Goal: Task Accomplishment & Management: Use online tool/utility

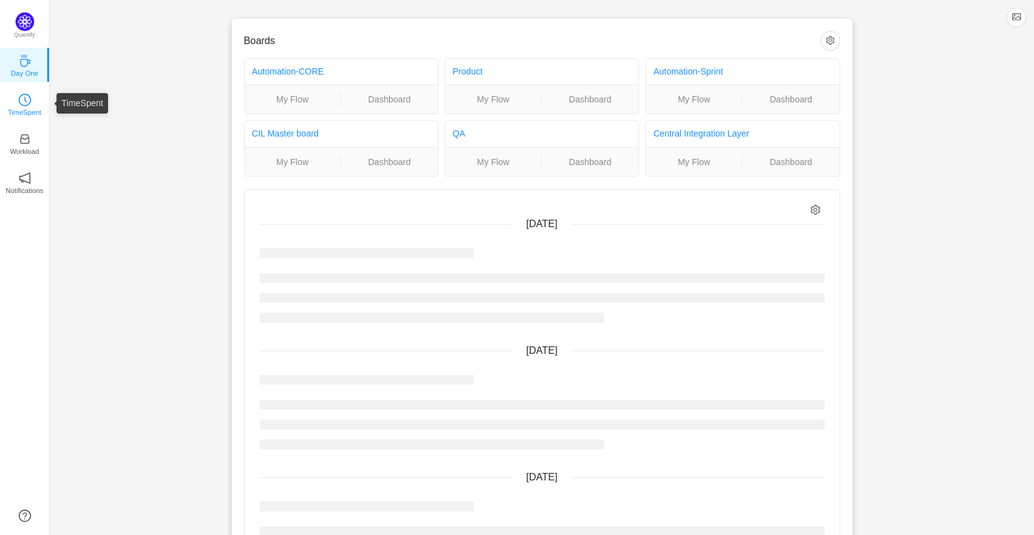
click at [21, 96] on icon "icon: clock-circle" at bounding box center [25, 100] width 12 height 12
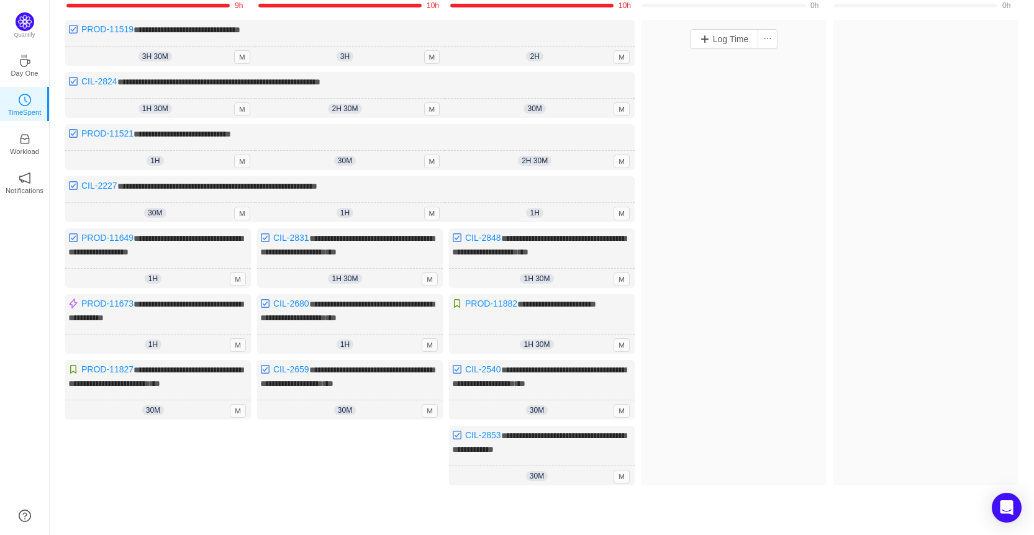
scroll to position [124, 0]
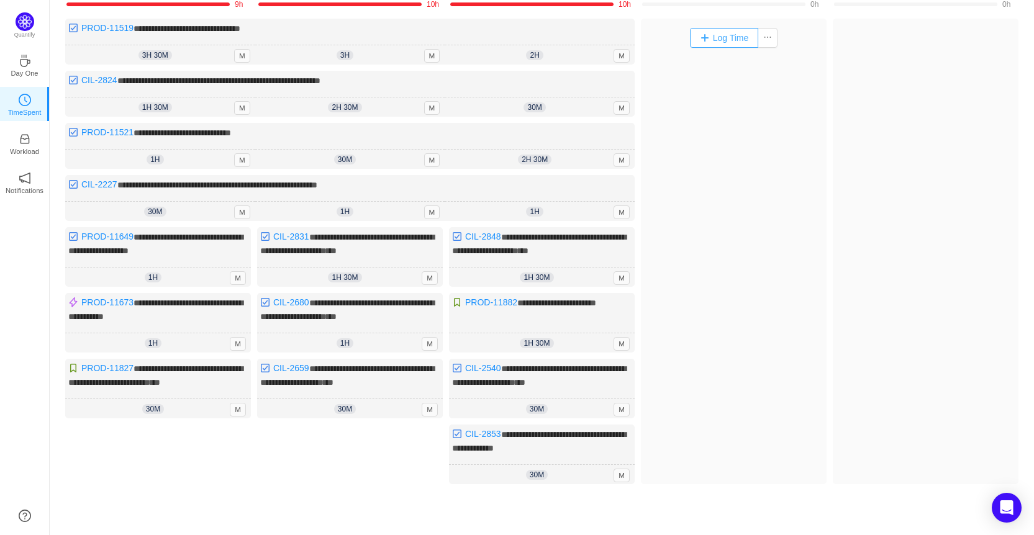
click at [726, 37] on button "Log Time" at bounding box center [724, 38] width 69 height 20
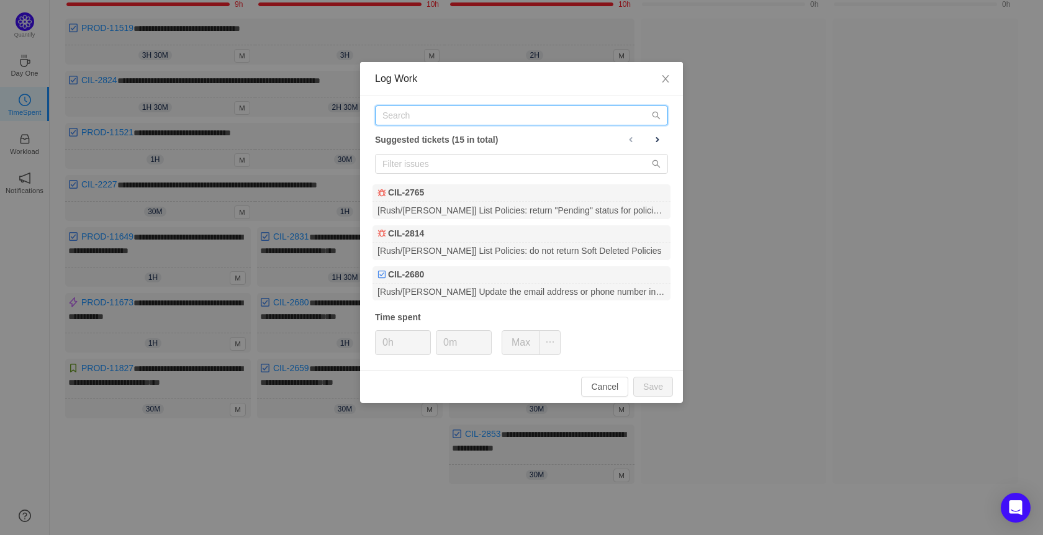
click at [466, 109] on input "text" at bounding box center [521, 116] width 293 height 20
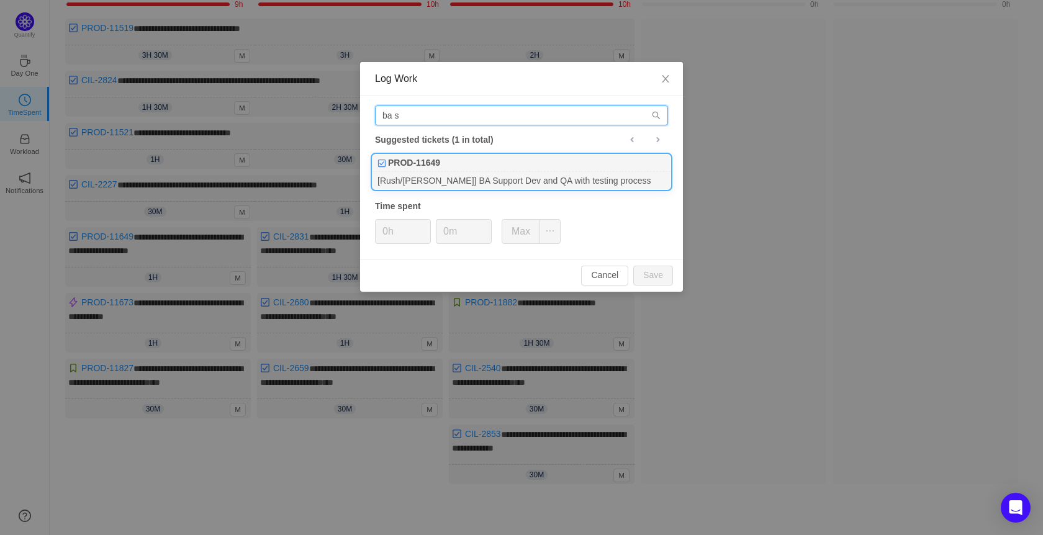
type input "ba s"
click at [514, 178] on div "[Rush/[PERSON_NAME]] BA Support Dev and QA with testing process" at bounding box center [522, 180] width 298 height 17
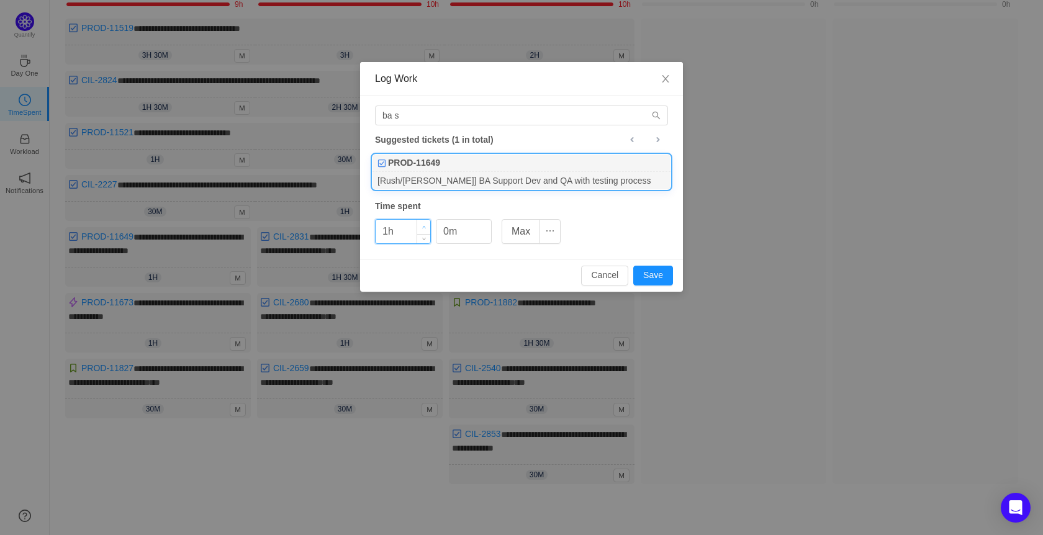
click at [423, 224] on span "Increase Value" at bounding box center [423, 227] width 13 height 14
click at [668, 271] on button "Save" at bounding box center [653, 276] width 40 height 20
type input "0h"
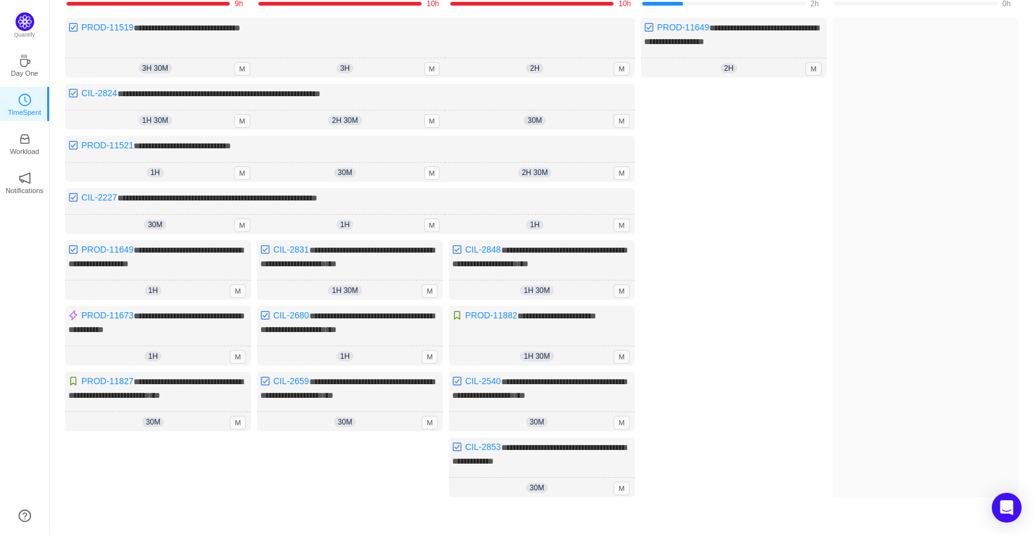
scroll to position [247, 0]
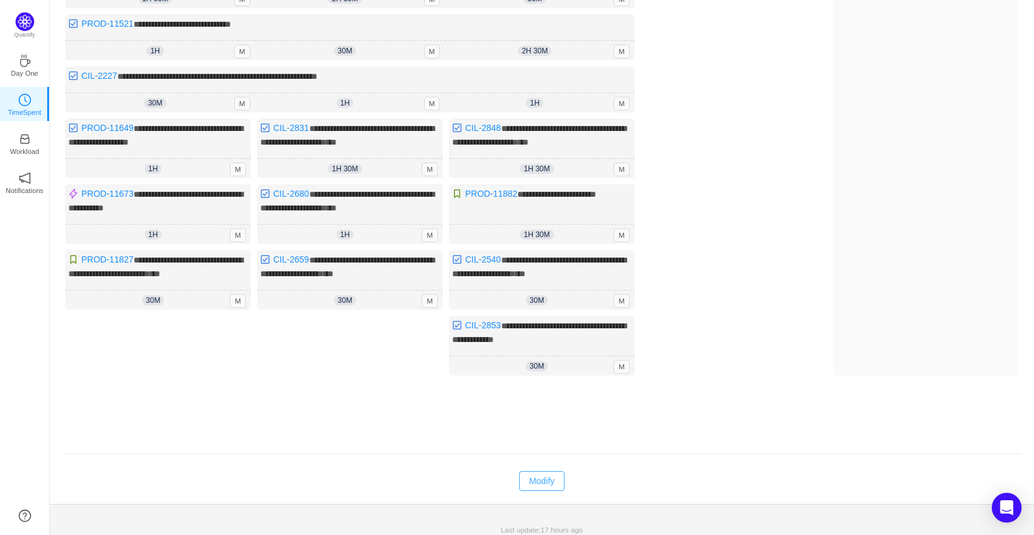
click at [524, 471] on button "Modify" at bounding box center [541, 481] width 45 height 20
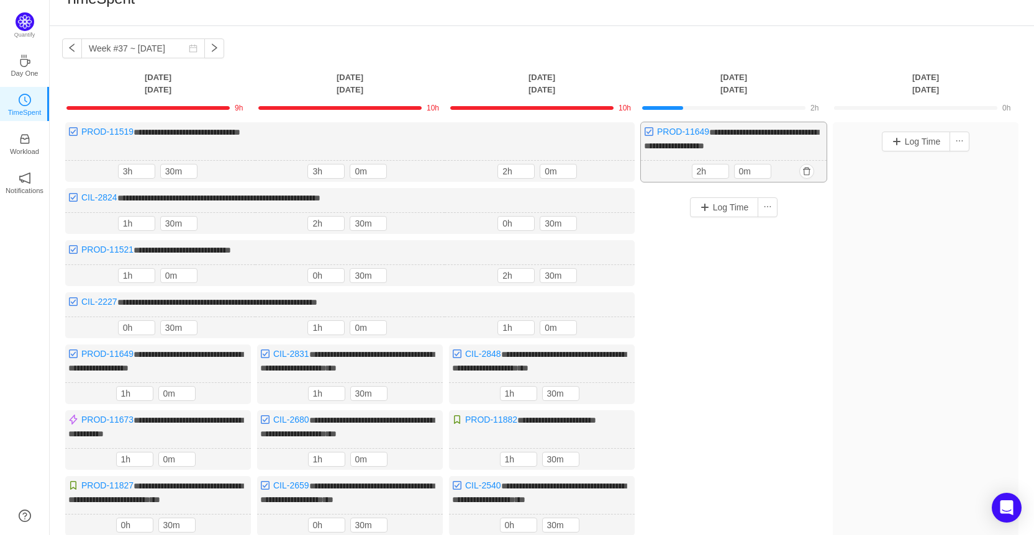
scroll to position [0, 0]
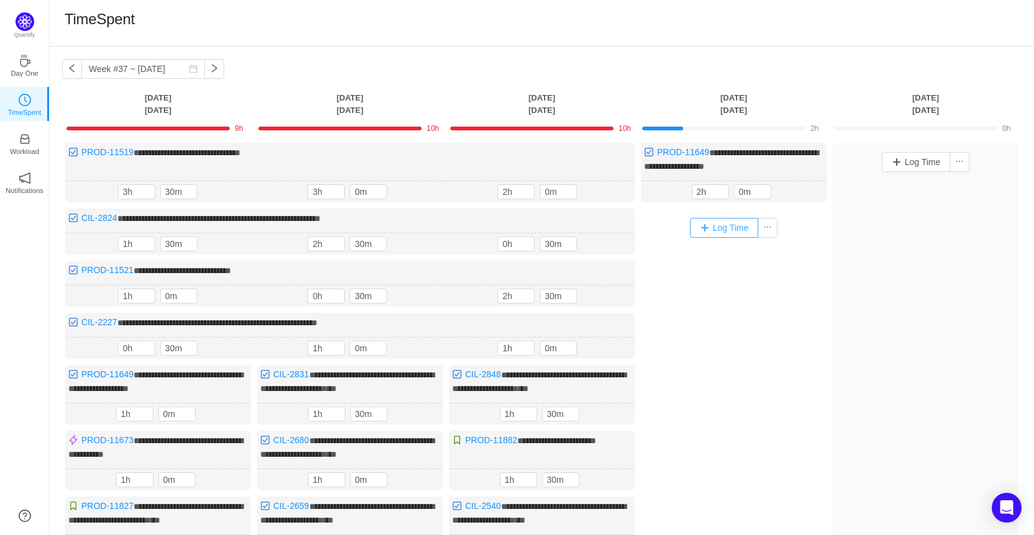
click at [714, 236] on button "Log Time" at bounding box center [724, 228] width 69 height 20
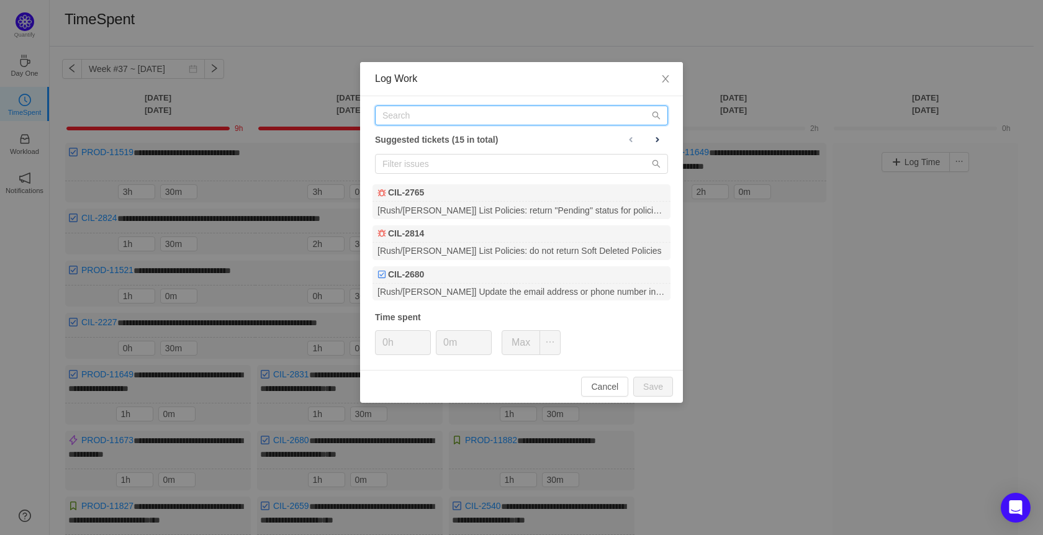
click at [460, 114] on input "text" at bounding box center [521, 116] width 293 height 20
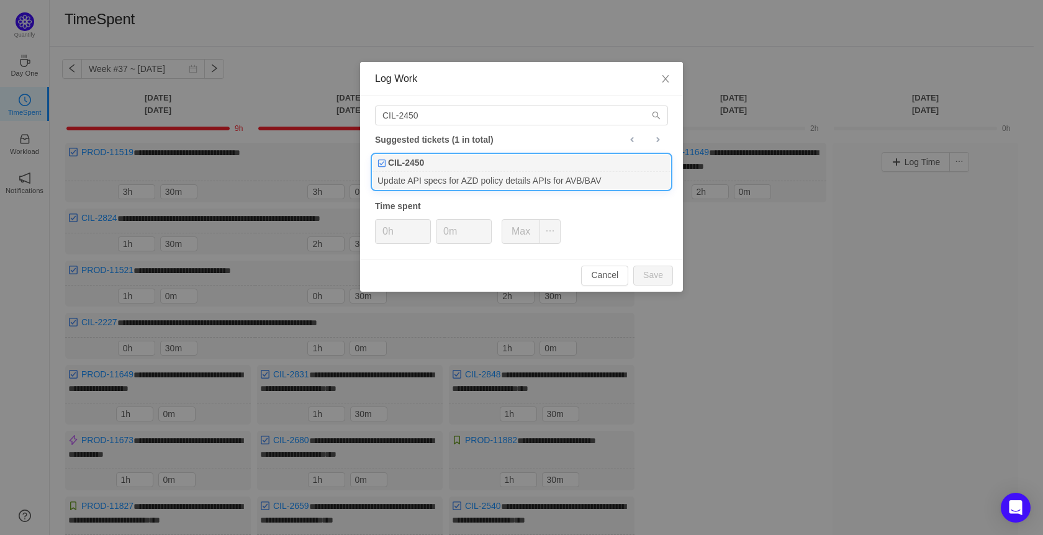
click at [453, 155] on div "CIL-2450" at bounding box center [522, 163] width 298 height 17
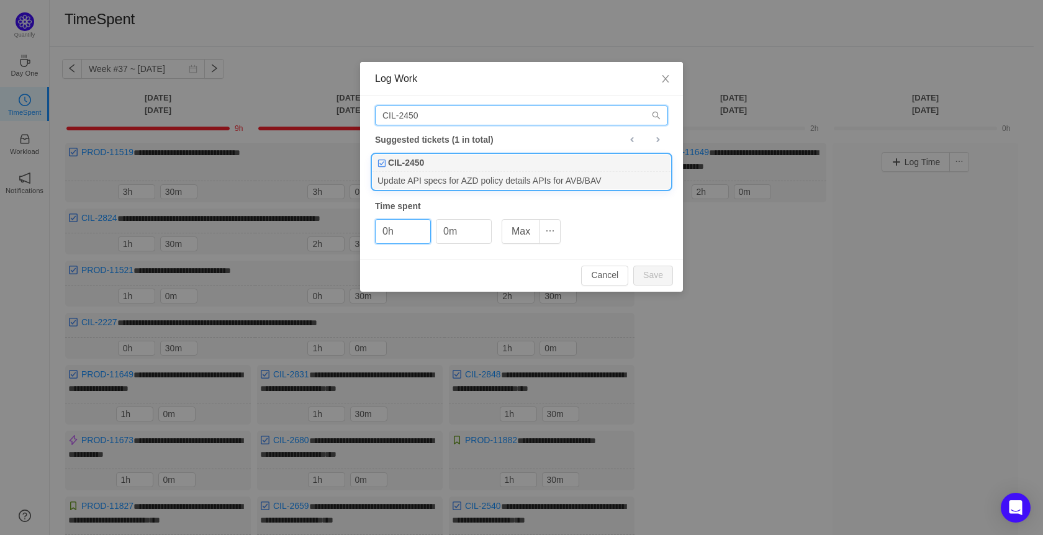
click at [425, 117] on input "CIL-2450" at bounding box center [521, 116] width 293 height 20
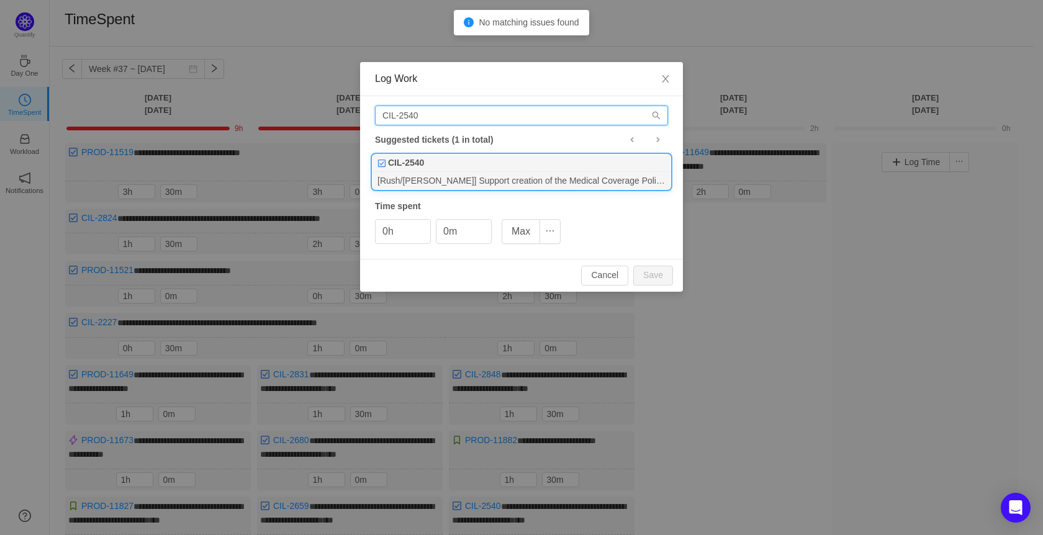
type input "CIL-2540"
click at [445, 175] on div "[Rush/[PERSON_NAME]] Support creation of the Medical Coverage Policy for the sa…" at bounding box center [522, 180] width 298 height 17
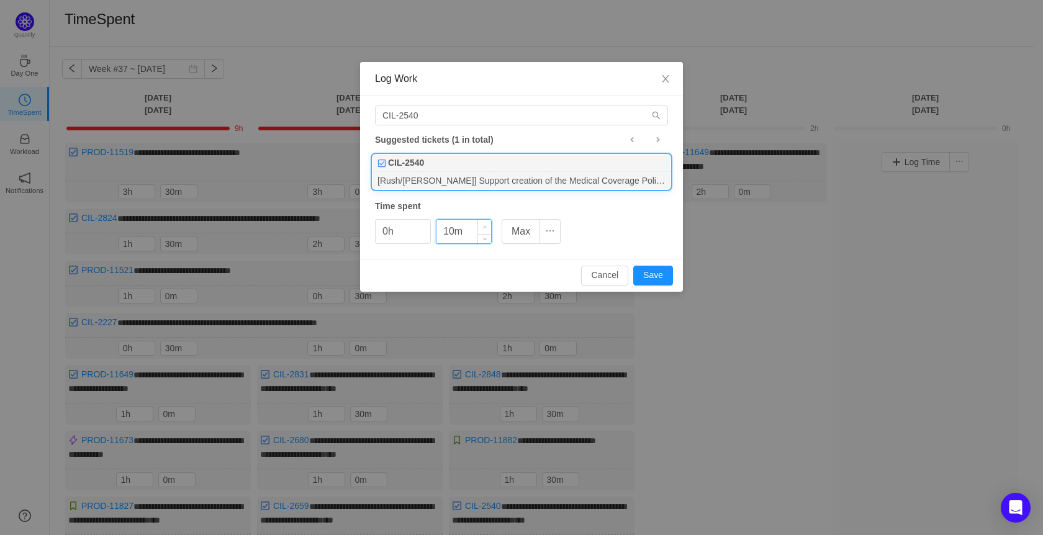
click at [486, 224] on span "Increase Value" at bounding box center [484, 227] width 13 height 14
click at [651, 273] on button "Save" at bounding box center [653, 276] width 40 height 20
type input "0m"
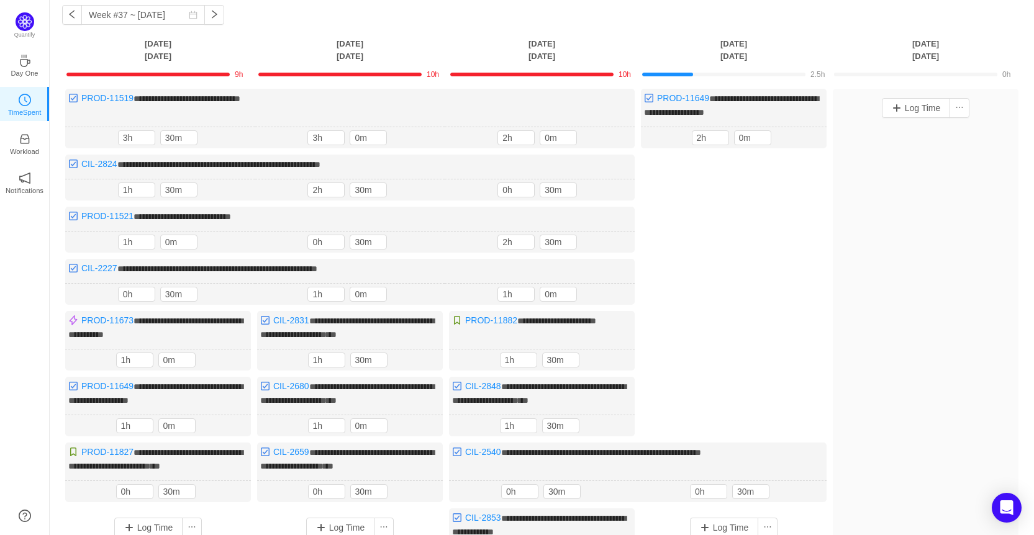
scroll to position [124, 0]
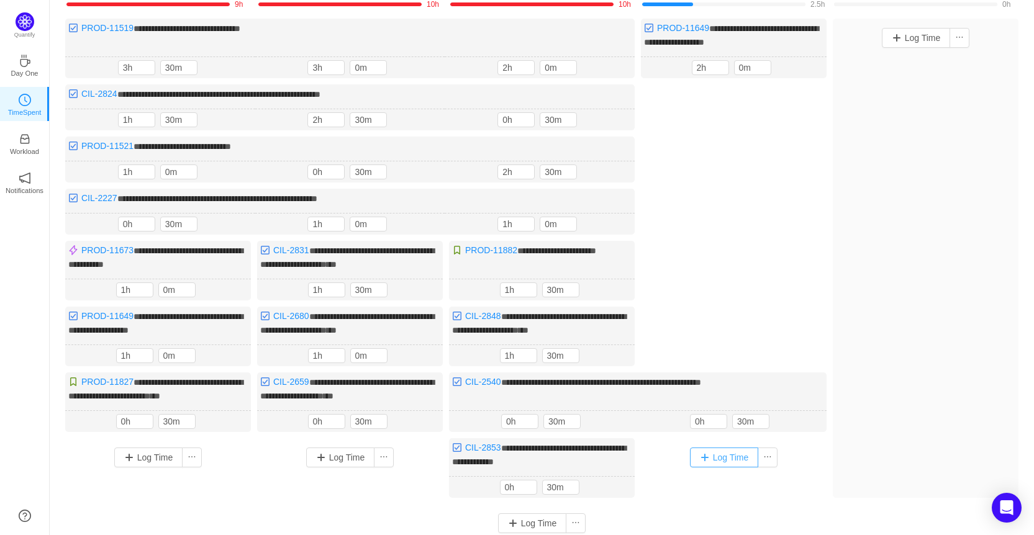
click at [707, 448] on button "Log Time" at bounding box center [724, 458] width 69 height 20
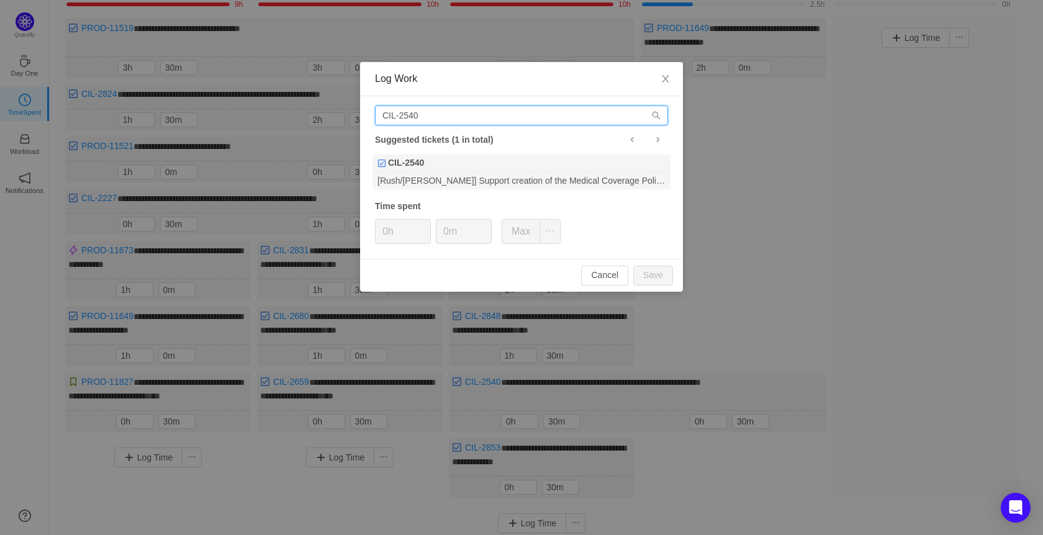
drag, startPoint x: 440, startPoint y: 118, endPoint x: 289, endPoint y: 102, distance: 151.1
click at [289, 102] on div "Log Work CIL-2540 Suggested tickets (1 in total) CIL-2540 [Rush/[PERSON_NAME]] …" at bounding box center [521, 267] width 1043 height 535
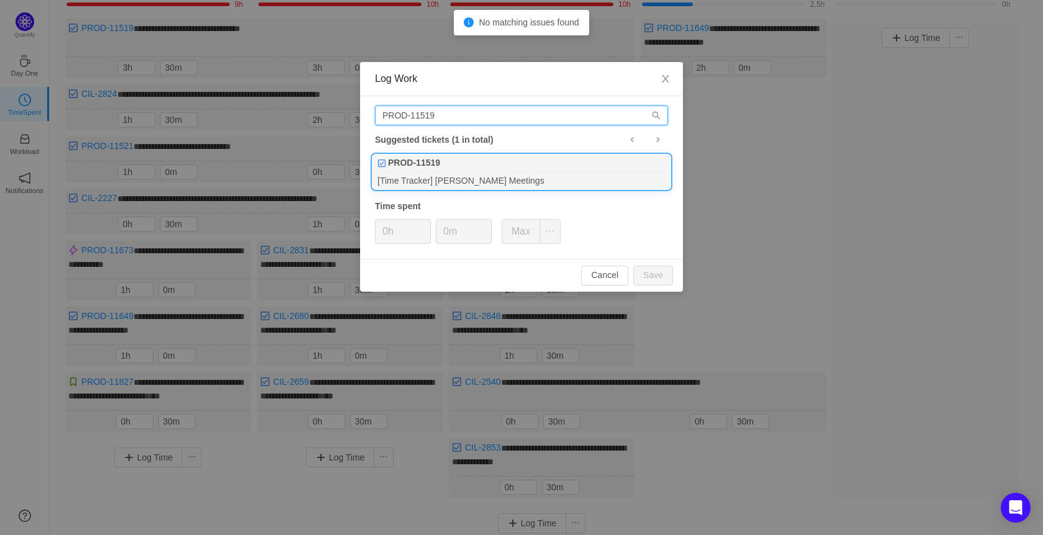
type input "PROD-11519"
click at [504, 170] on div "PROD-11519" at bounding box center [522, 163] width 298 height 17
click at [427, 222] on span "Increase Value" at bounding box center [423, 227] width 13 height 14
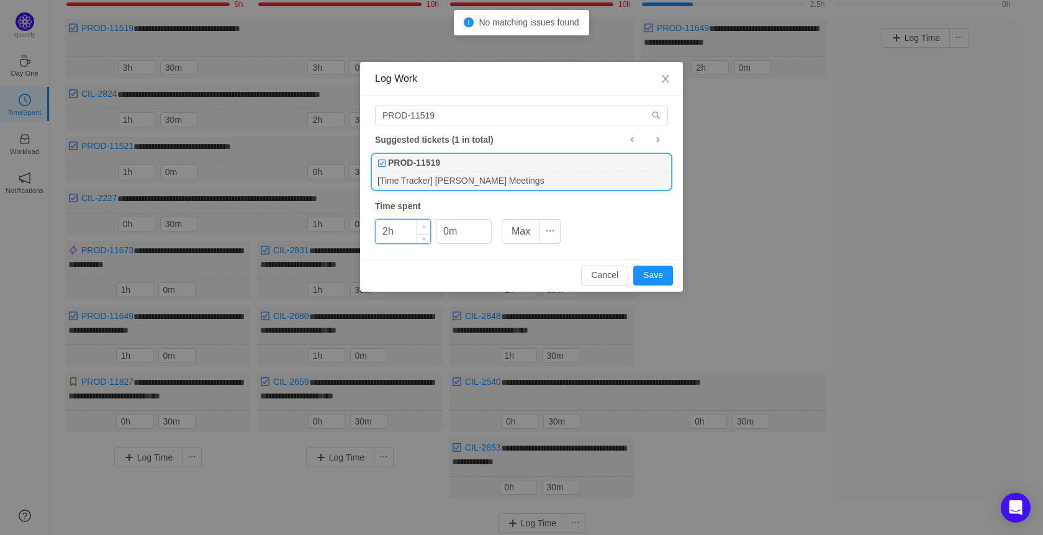
click at [427, 222] on span "Increase Value" at bounding box center [423, 227] width 13 height 14
click at [663, 271] on button "Save" at bounding box center [653, 276] width 40 height 20
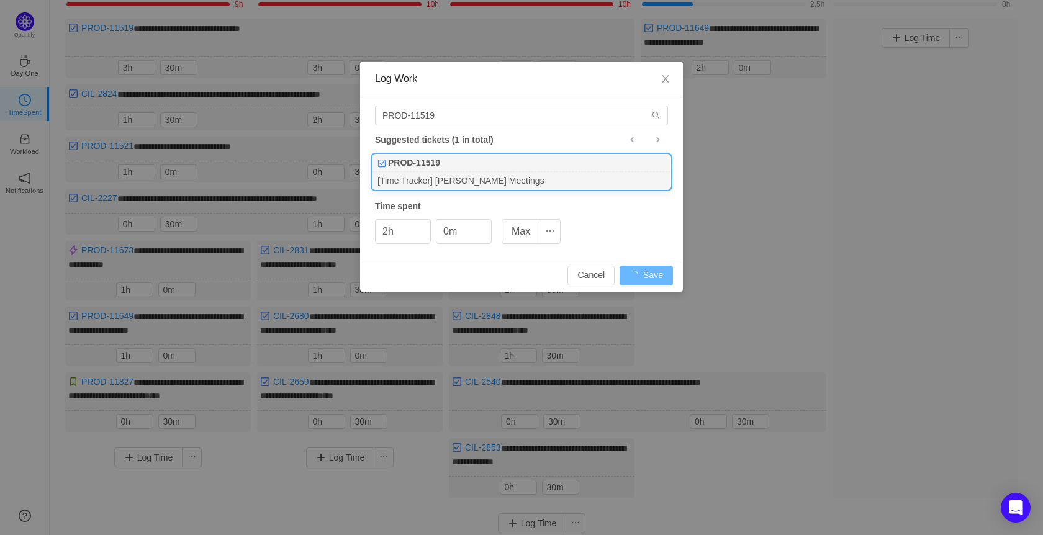
type input "0h"
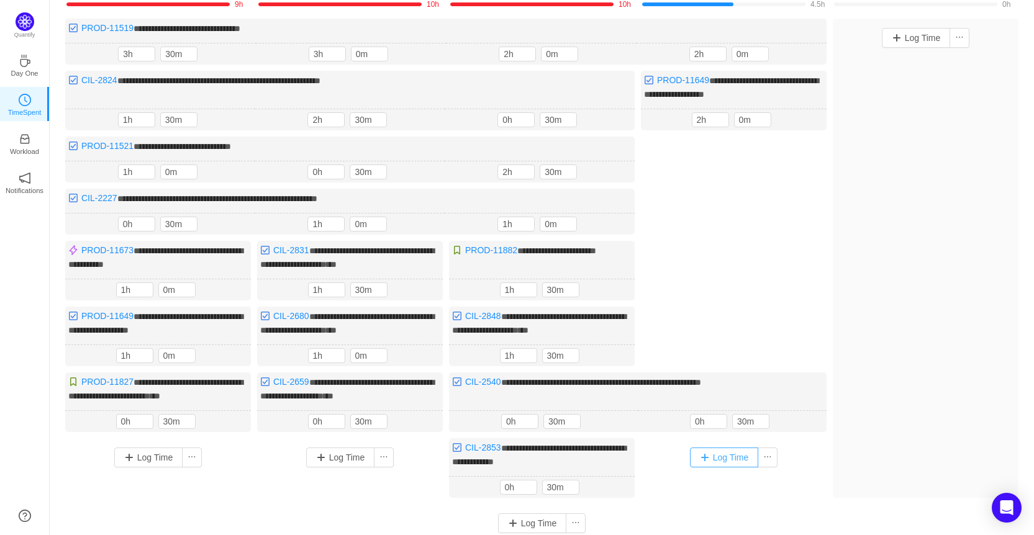
click at [723, 448] on button "Log Time" at bounding box center [724, 458] width 69 height 20
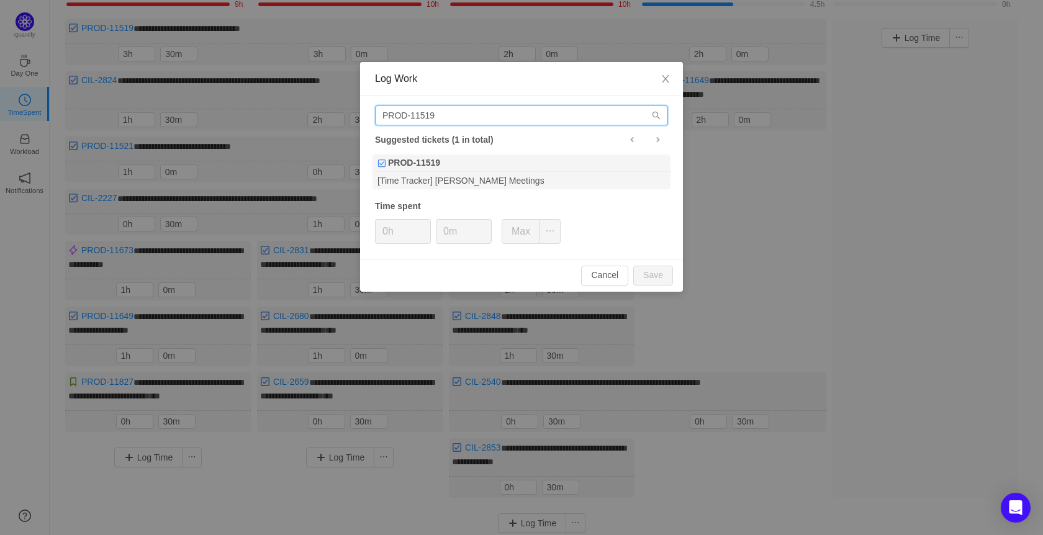
click at [450, 118] on input "PROD-11519" at bounding box center [521, 116] width 293 height 20
type input "PROD-11521"
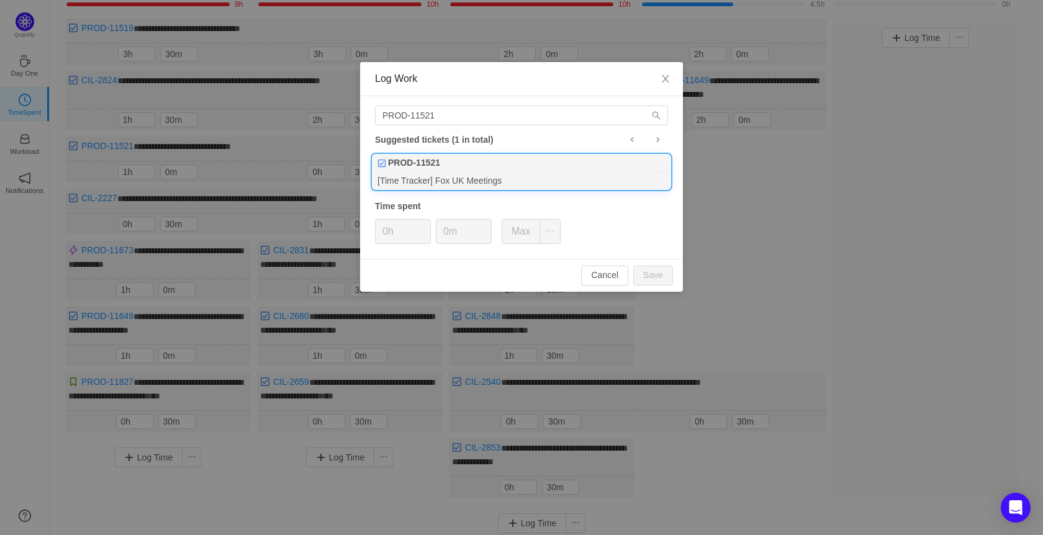
click at [472, 177] on div "[Time Tracker] Fox UK Meetings" at bounding box center [522, 180] width 298 height 17
click at [424, 225] on icon "icon: up" at bounding box center [424, 227] width 4 height 4
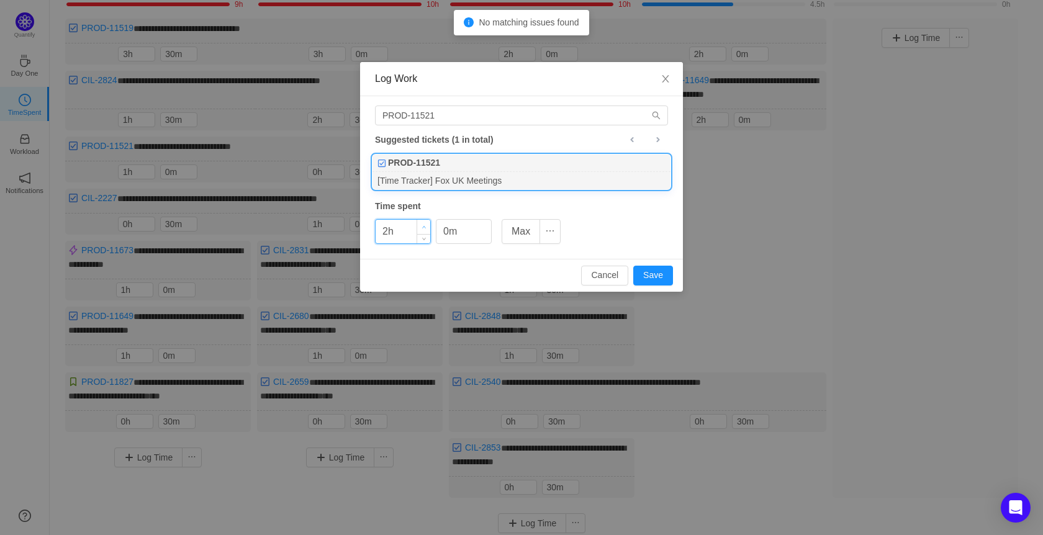
click at [424, 225] on icon "icon: up" at bounding box center [424, 227] width 4 height 4
click at [653, 270] on button "Save" at bounding box center [653, 276] width 40 height 20
type input "0h"
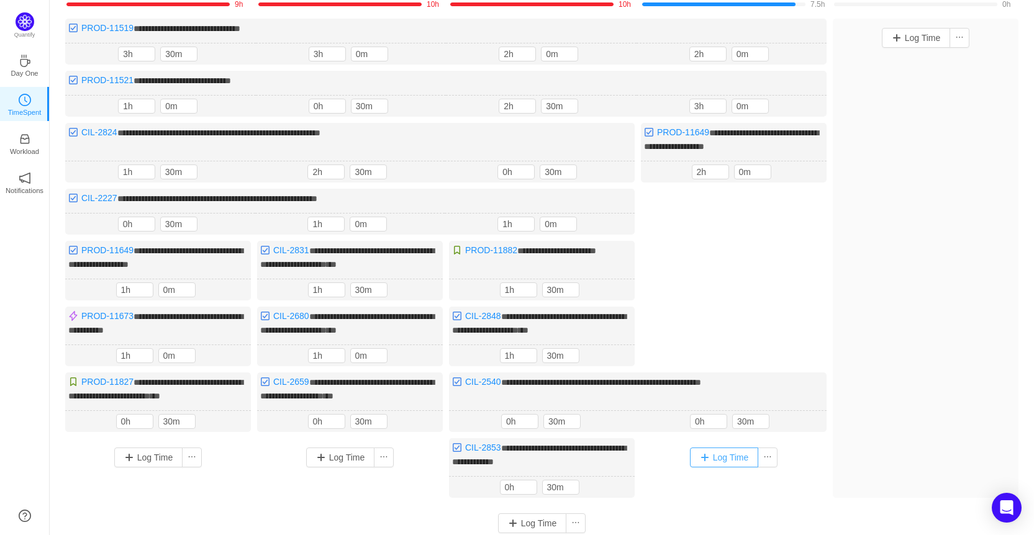
click at [717, 452] on button "Log Time" at bounding box center [724, 458] width 69 height 20
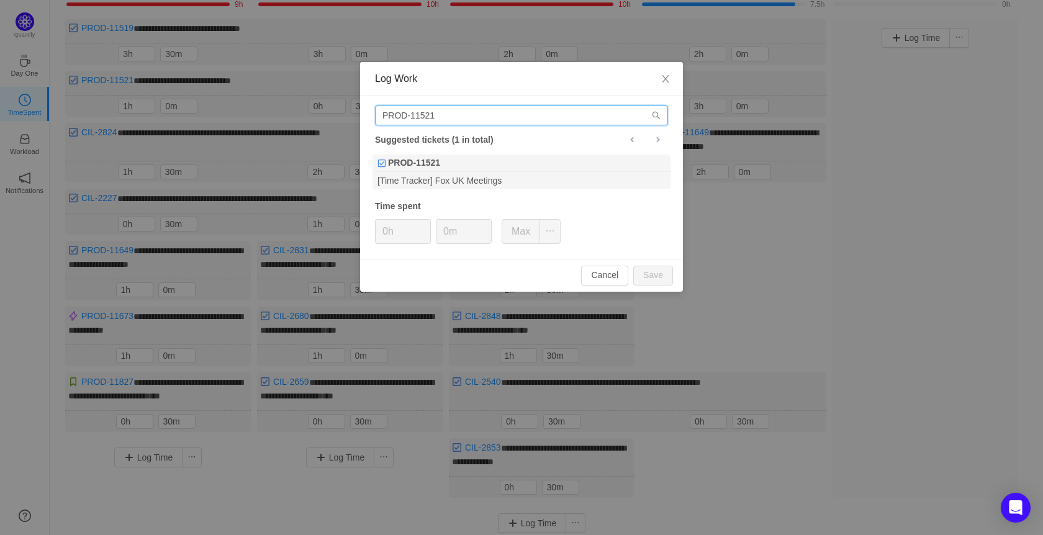
drag, startPoint x: 451, startPoint y: 114, endPoint x: 299, endPoint y: 104, distance: 153.1
click at [299, 104] on div "Log Work PROD-11521 Suggested tickets (1 in total) PROD-11521 [Time Tracker] Fo…" at bounding box center [521, 267] width 1043 height 535
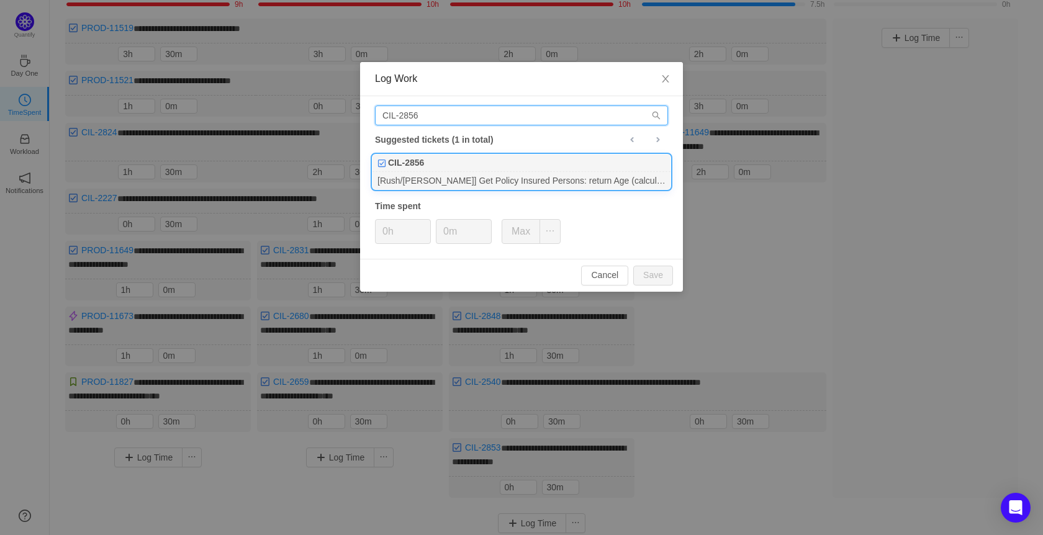
type input "CIL-2856"
click at [500, 178] on div "[Rush/[PERSON_NAME]] Get Policy Insured Persons: return Age (calculate based on…" at bounding box center [522, 180] width 298 height 17
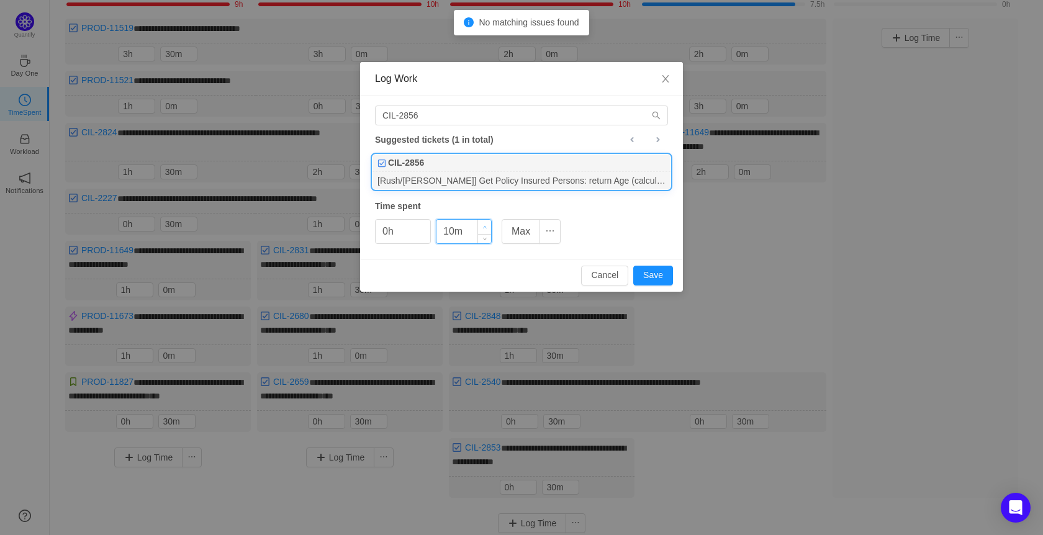
click at [487, 227] on icon "icon: up" at bounding box center [485, 227] width 4 height 4
click at [643, 265] on div "Cancel Save" at bounding box center [521, 275] width 323 height 33
click at [650, 274] on button "Save" at bounding box center [653, 276] width 40 height 20
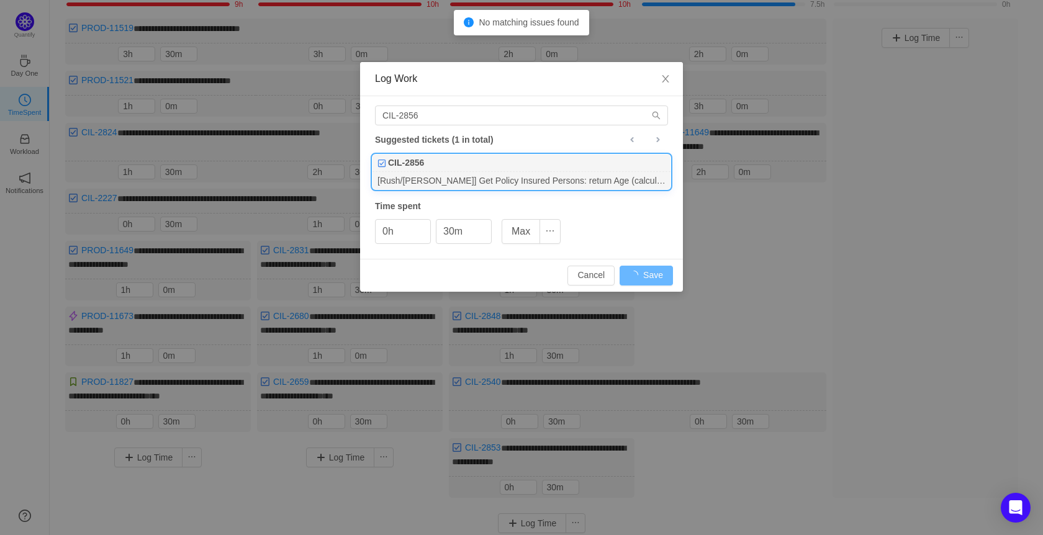
type input "0m"
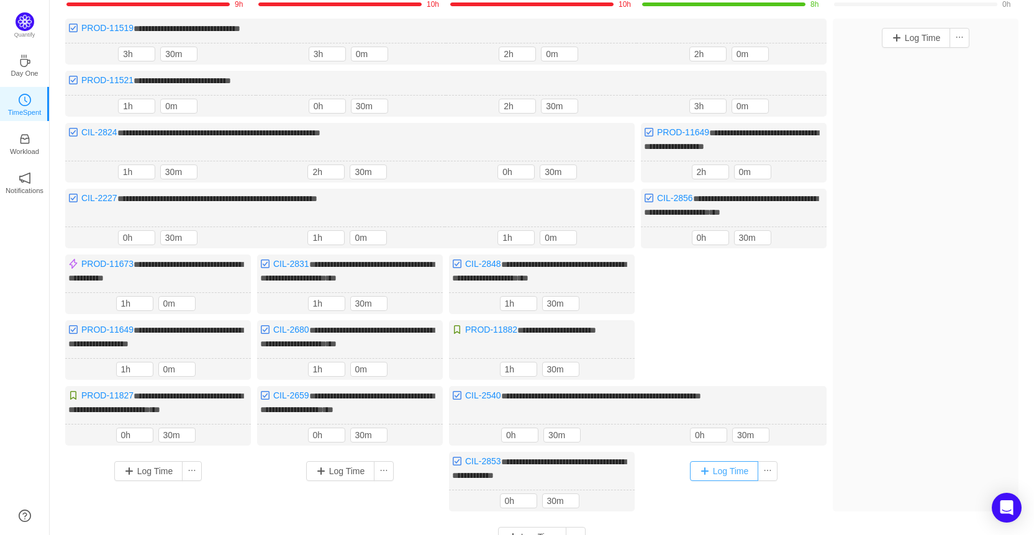
click at [719, 465] on button "Log Time" at bounding box center [724, 471] width 69 height 20
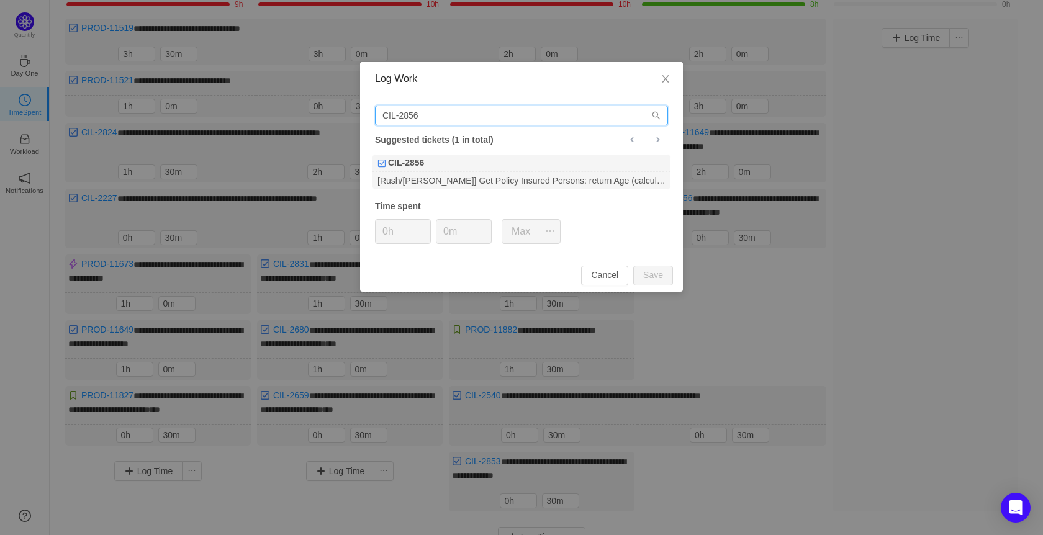
drag, startPoint x: 458, startPoint y: 110, endPoint x: 273, endPoint y: 107, distance: 184.5
click at [273, 107] on div "Log Work CIL-2856 Suggested tickets (1 in total) CIL-2856 [Rush/[PERSON_NAME]] …" at bounding box center [521, 267] width 1043 height 535
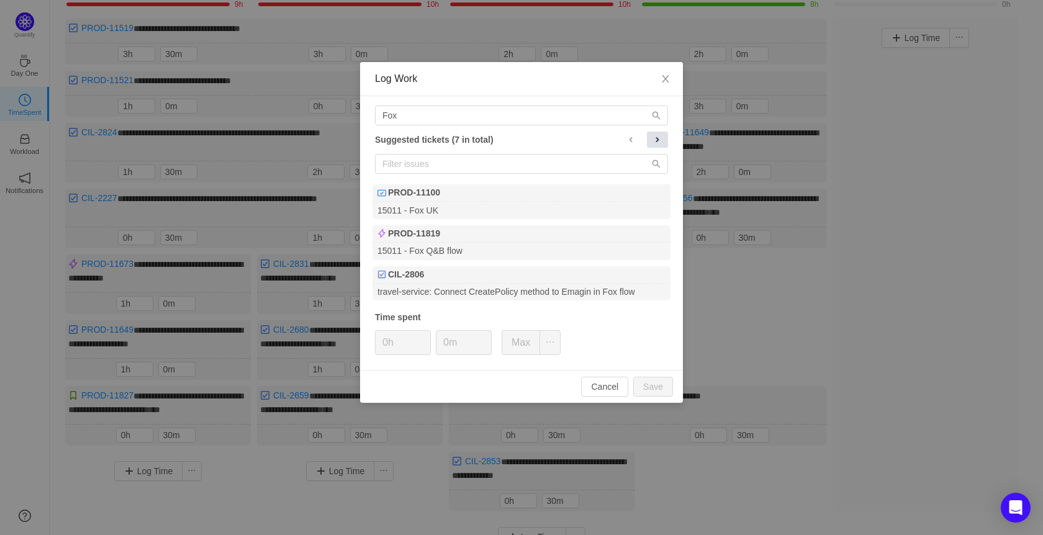
click at [655, 145] on button at bounding box center [657, 140] width 21 height 16
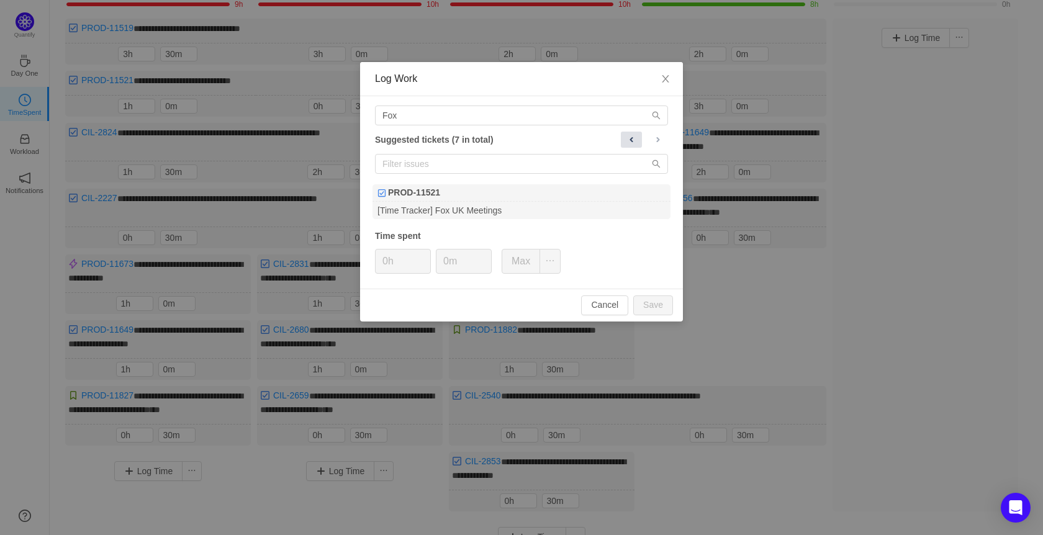
click at [625, 134] on button at bounding box center [631, 140] width 21 height 16
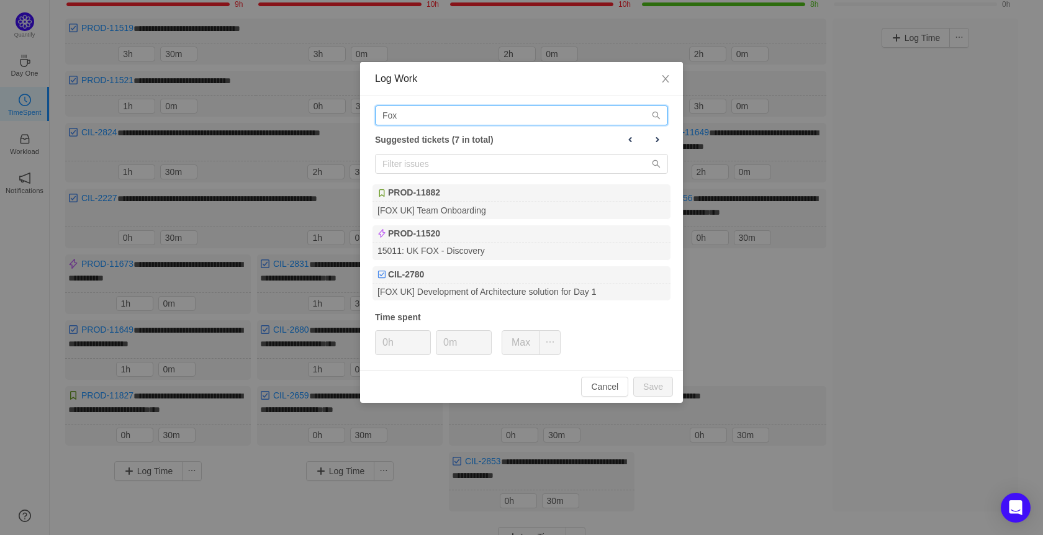
drag, startPoint x: 403, startPoint y: 117, endPoint x: 325, endPoint y: 105, distance: 79.2
click at [325, 105] on div "Log Work Fox Suggested tickets (7 in total) PROD-11882 [FOX UK] Team Onboarding…" at bounding box center [521, 267] width 1043 height 535
type input "E"
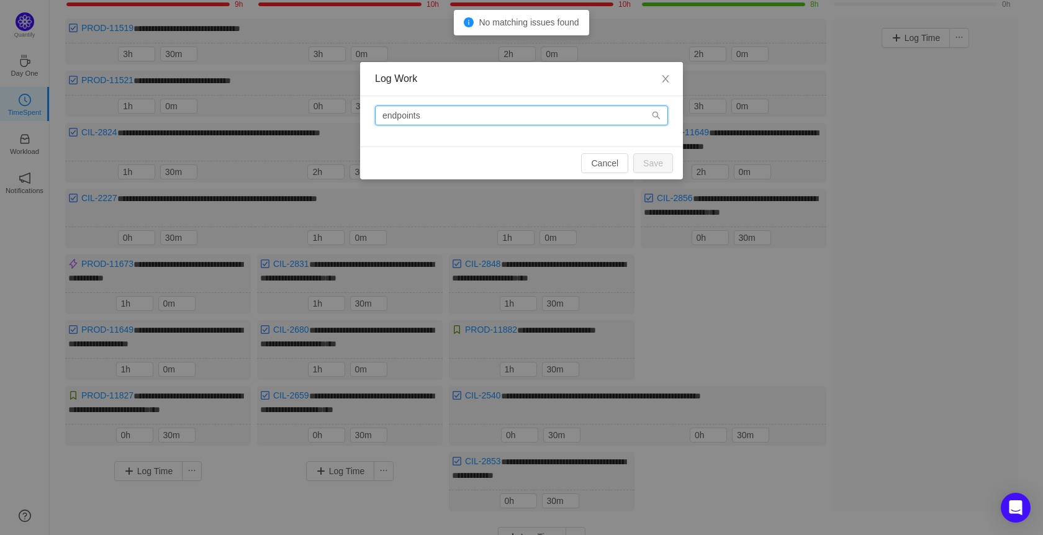
click at [511, 120] on input "endpoints" at bounding box center [521, 116] width 293 height 20
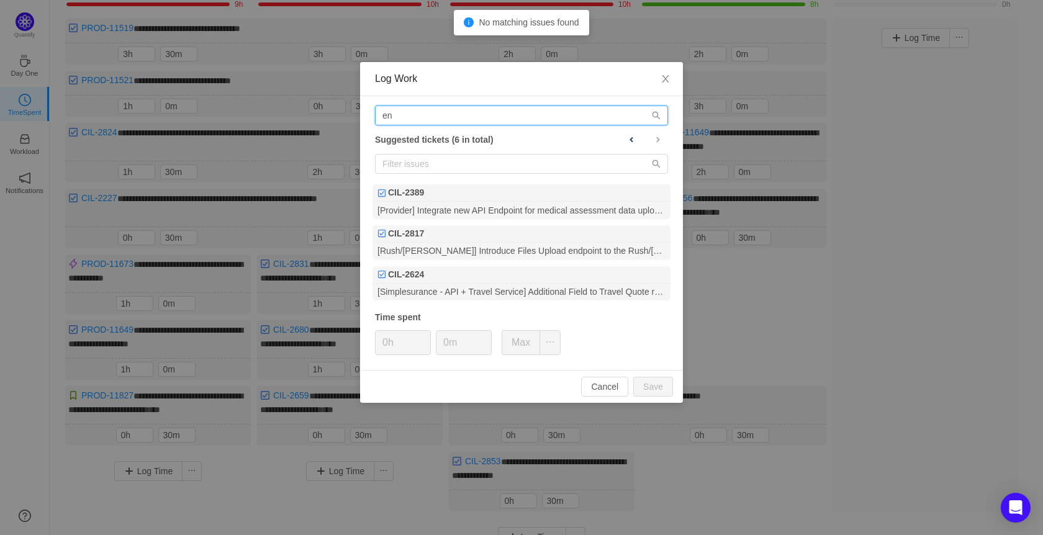
type input "e"
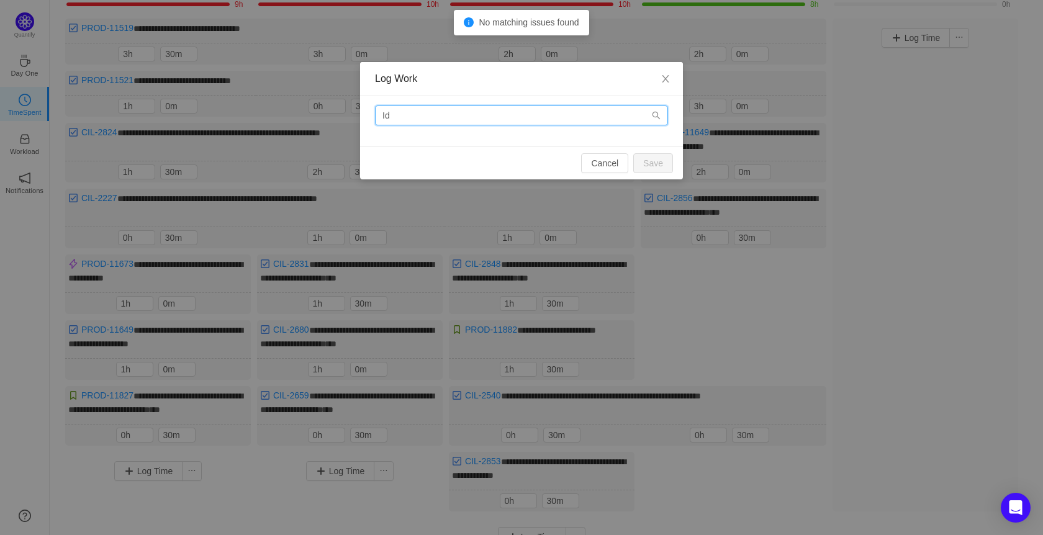
type input "I"
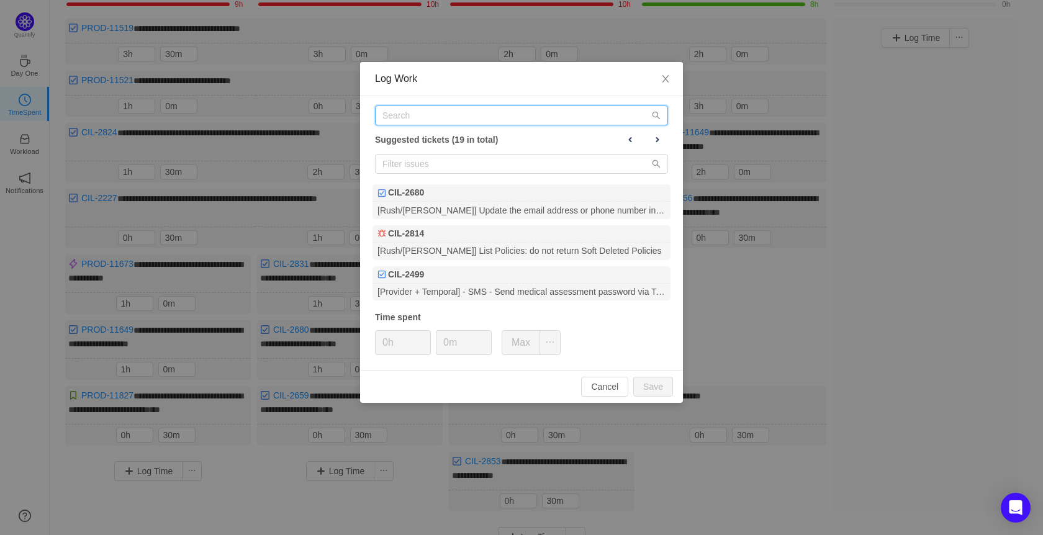
paste input "PROD-11593"
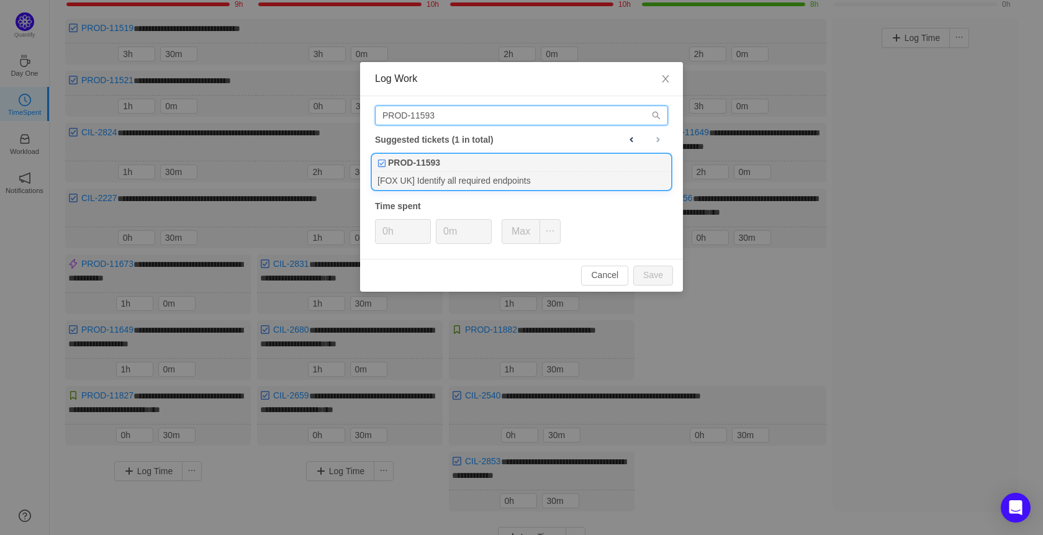
type input "PROD-11593"
click at [497, 171] on div "PROD-11593" at bounding box center [522, 163] width 298 height 17
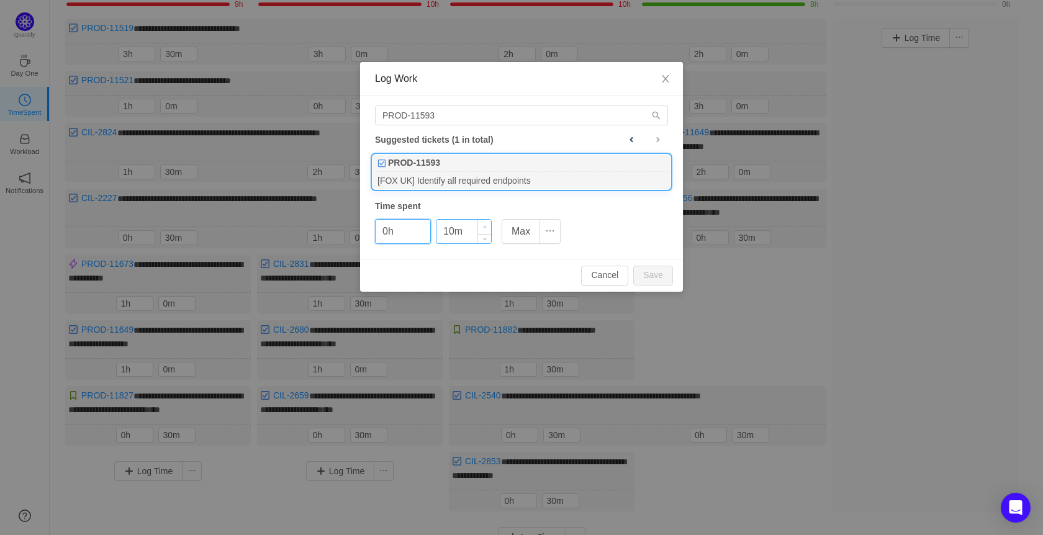
click at [484, 227] on icon "icon: up" at bounding box center [485, 227] width 4 height 4
click at [455, 233] on input "30m" at bounding box center [464, 232] width 55 height 24
drag, startPoint x: 455, startPoint y: 234, endPoint x: 443, endPoint y: 234, distance: 12.4
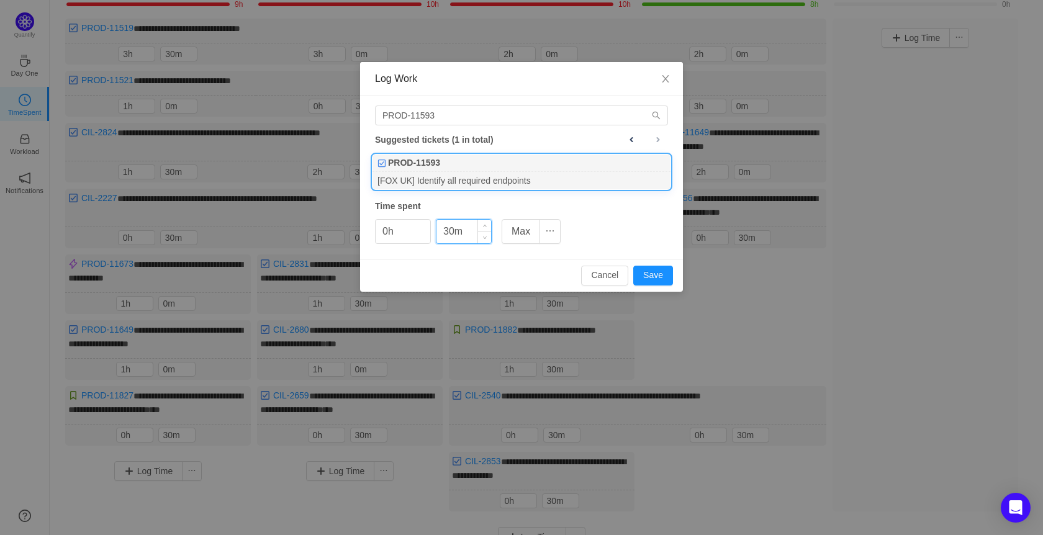
click at [443, 234] on input "30m" at bounding box center [464, 232] width 55 height 24
click at [655, 276] on button "Save" at bounding box center [653, 276] width 40 height 20
type input "0m"
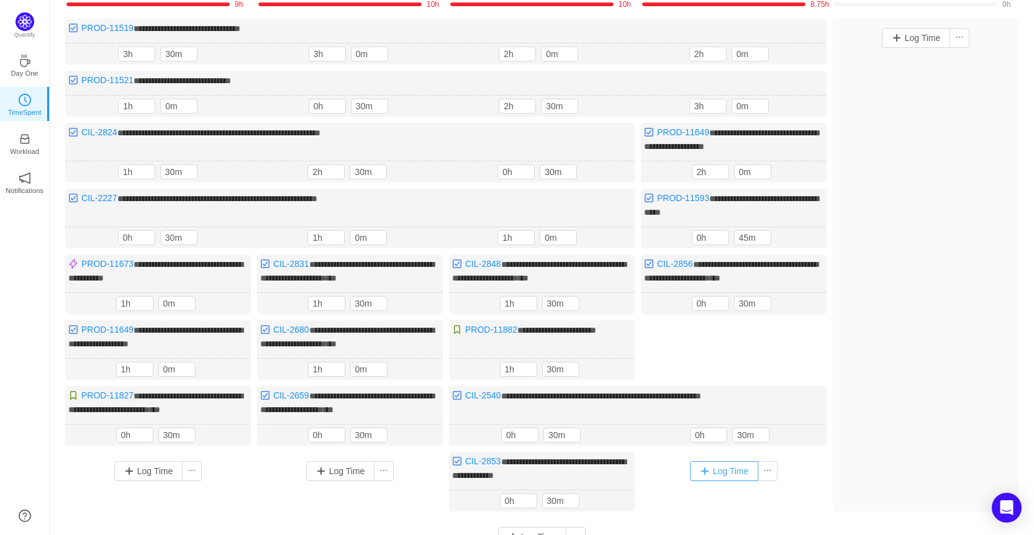
click at [732, 464] on button "Log Time" at bounding box center [724, 471] width 69 height 20
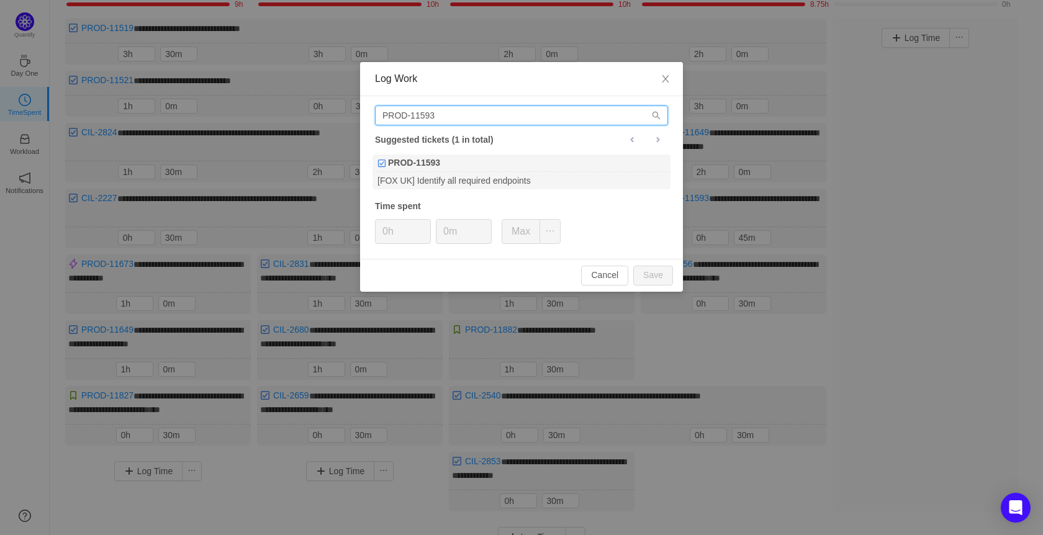
drag, startPoint x: 458, startPoint y: 117, endPoint x: 345, endPoint y: 112, distance: 113.1
click at [345, 112] on div "Log Work PROD-11593 Suggested tickets (1 in total) PROD-11593 [FOX UK] Identify…" at bounding box center [521, 267] width 1043 height 535
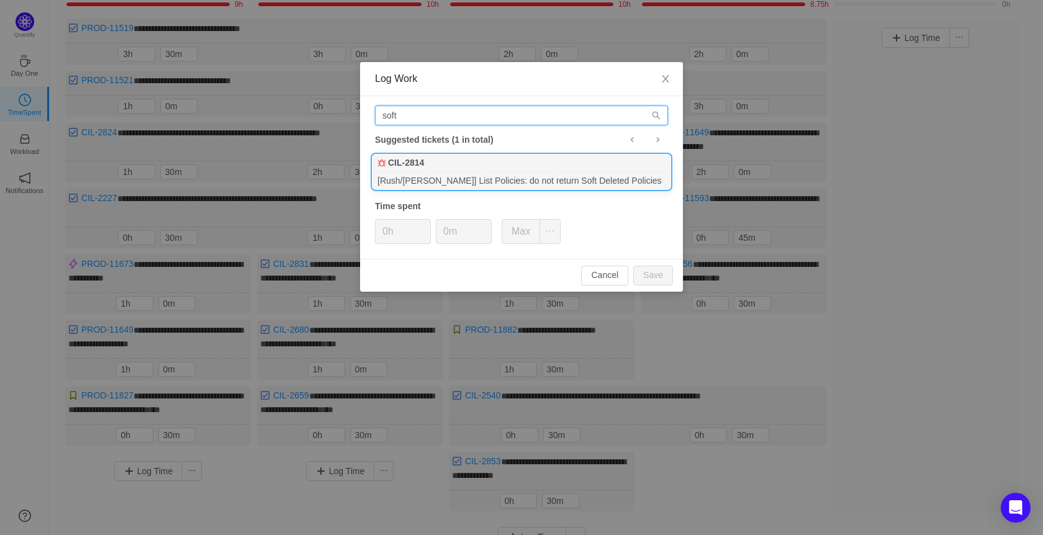
type input "soft"
click at [481, 176] on div "[Rush/[PERSON_NAME]] List Policies: do not return Soft Deleted Policies" at bounding box center [522, 180] width 298 height 17
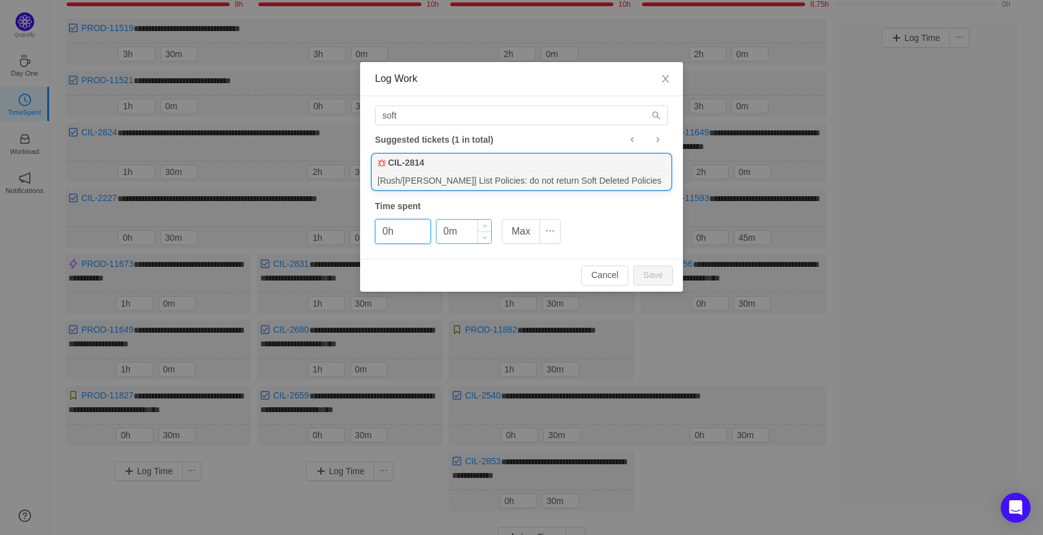
click at [443, 237] on input "0m" at bounding box center [464, 232] width 55 height 24
click at [661, 273] on button "Save" at bounding box center [653, 276] width 40 height 20
type input "0m"
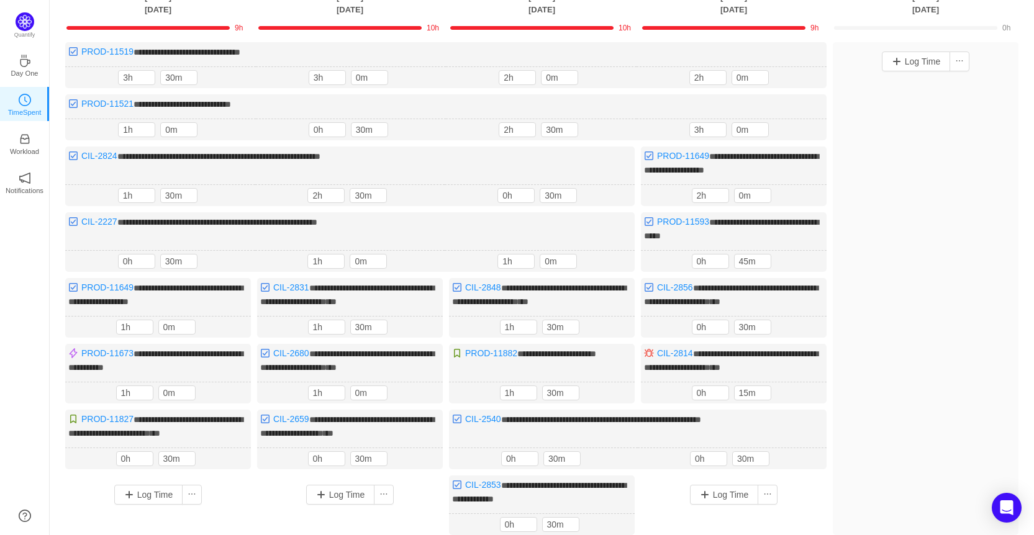
scroll to position [0, 0]
